Goal: Task Accomplishment & Management: Manage account settings

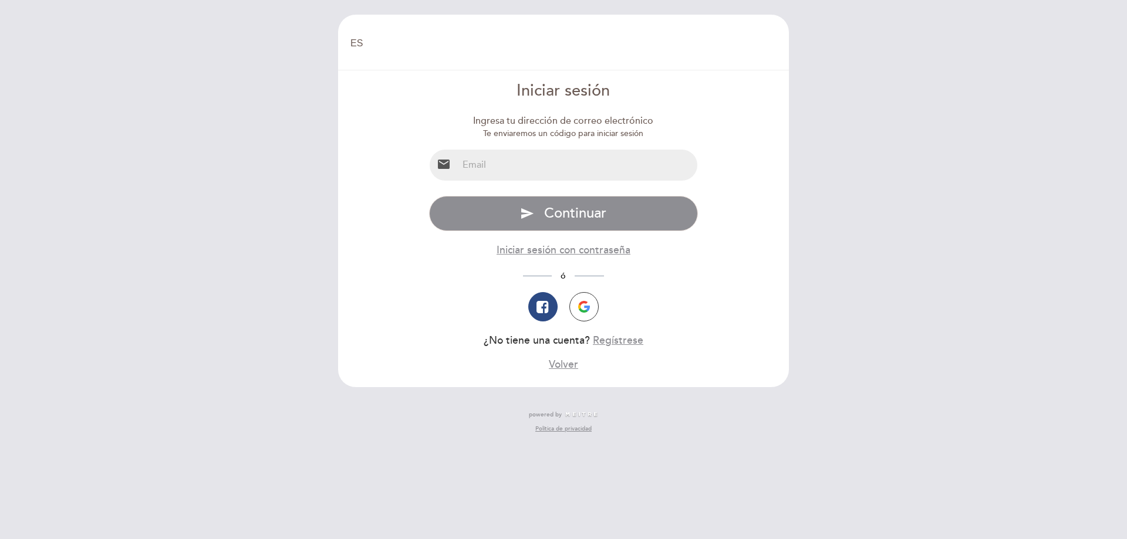
select select "es"
click at [615, 163] on input "email" at bounding box center [578, 165] width 240 height 31
type input "[EMAIL_ADDRESS][DOMAIN_NAME]"
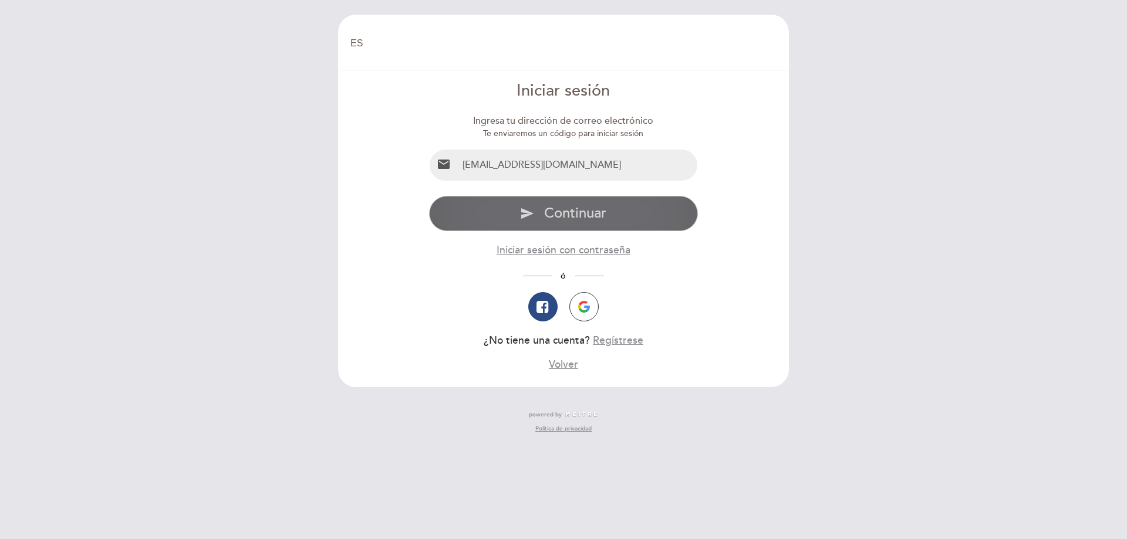
click at [602, 212] on span "Continuar" at bounding box center [575, 213] width 62 height 17
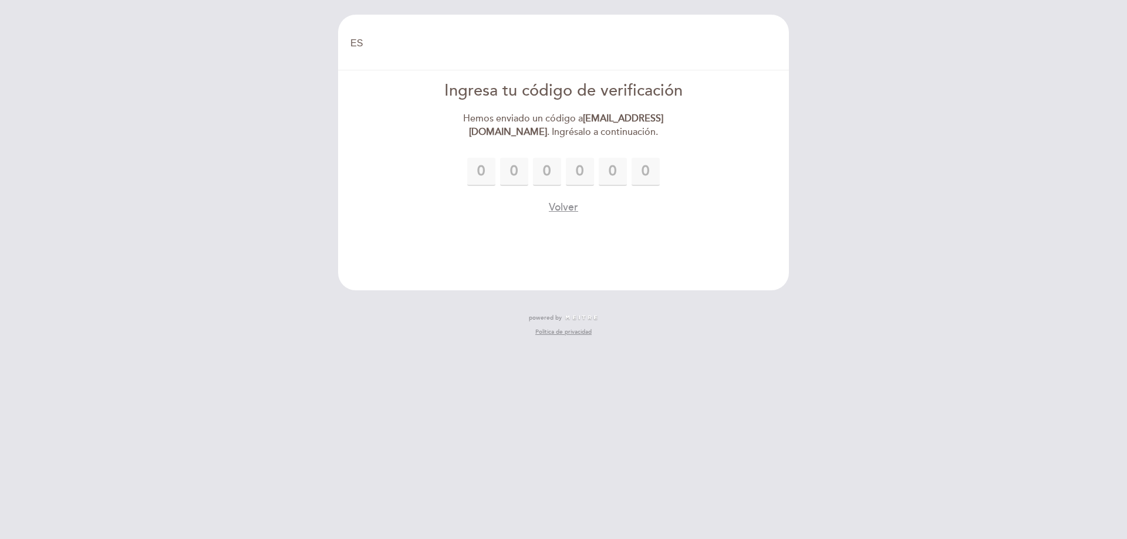
type input "3"
type input "4"
type input "5"
type input "9"
type input "0"
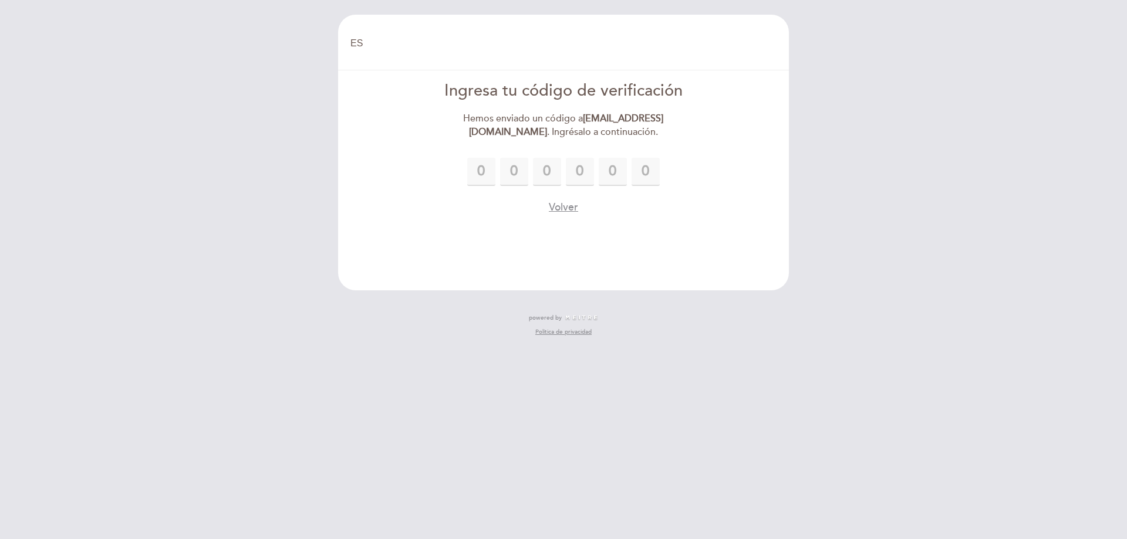
type input "2"
